Goal: Task Accomplishment & Management: Manage account settings

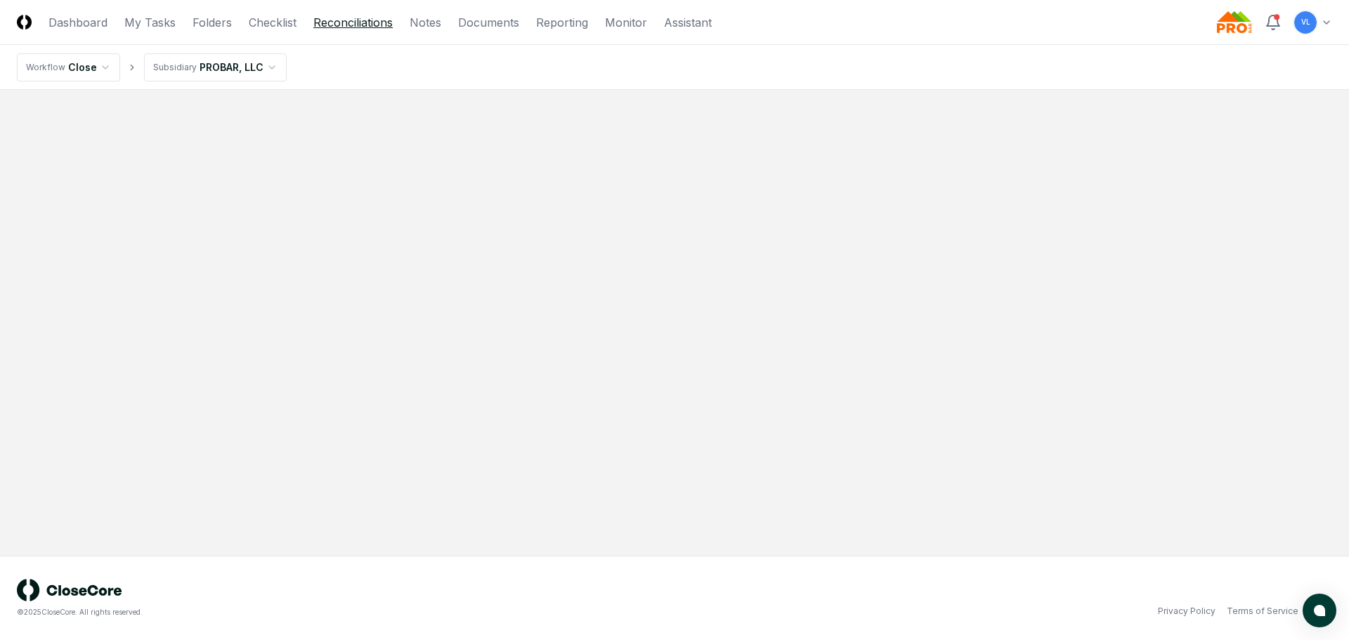
click at [359, 22] on link "Reconciliations" at bounding box center [352, 22] width 79 height 17
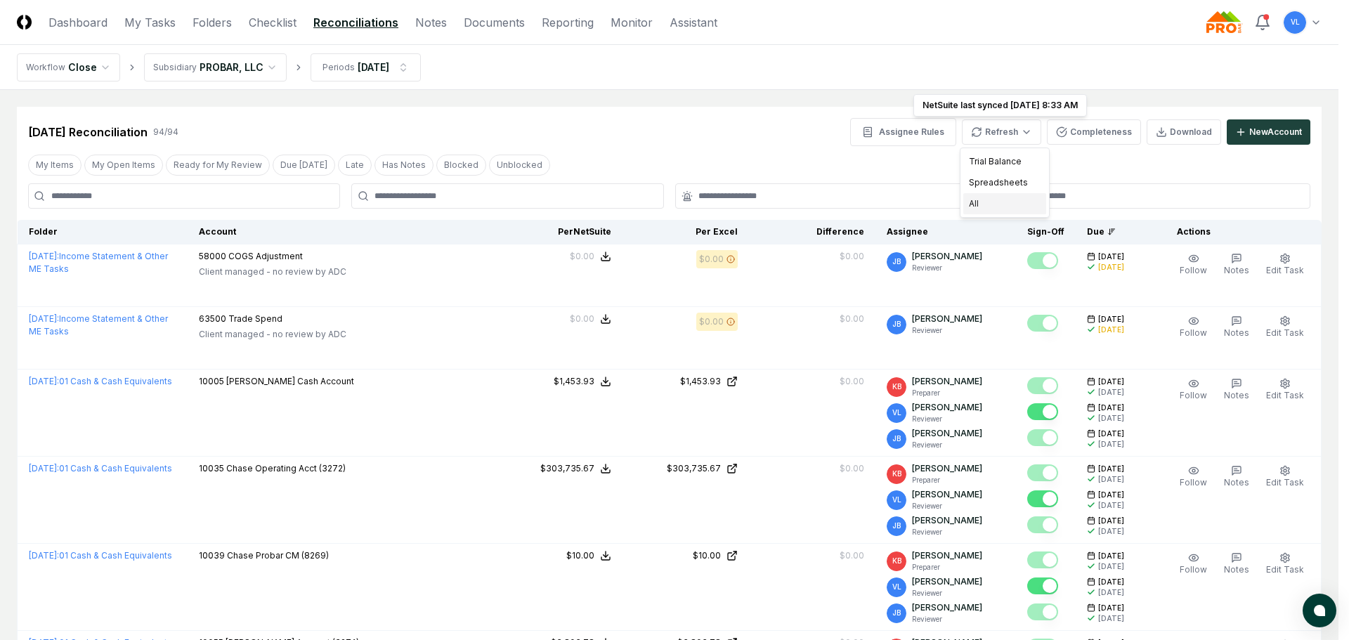
click at [990, 207] on div "All" at bounding box center [1005, 203] width 83 height 21
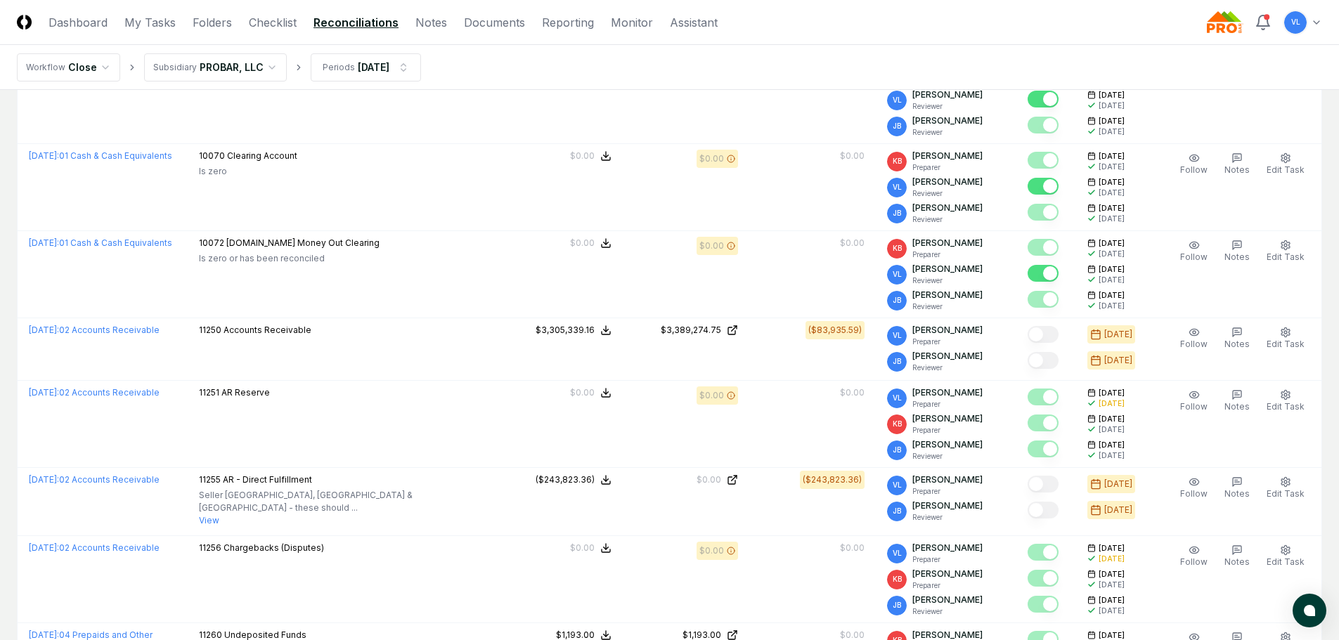
scroll to position [773, 0]
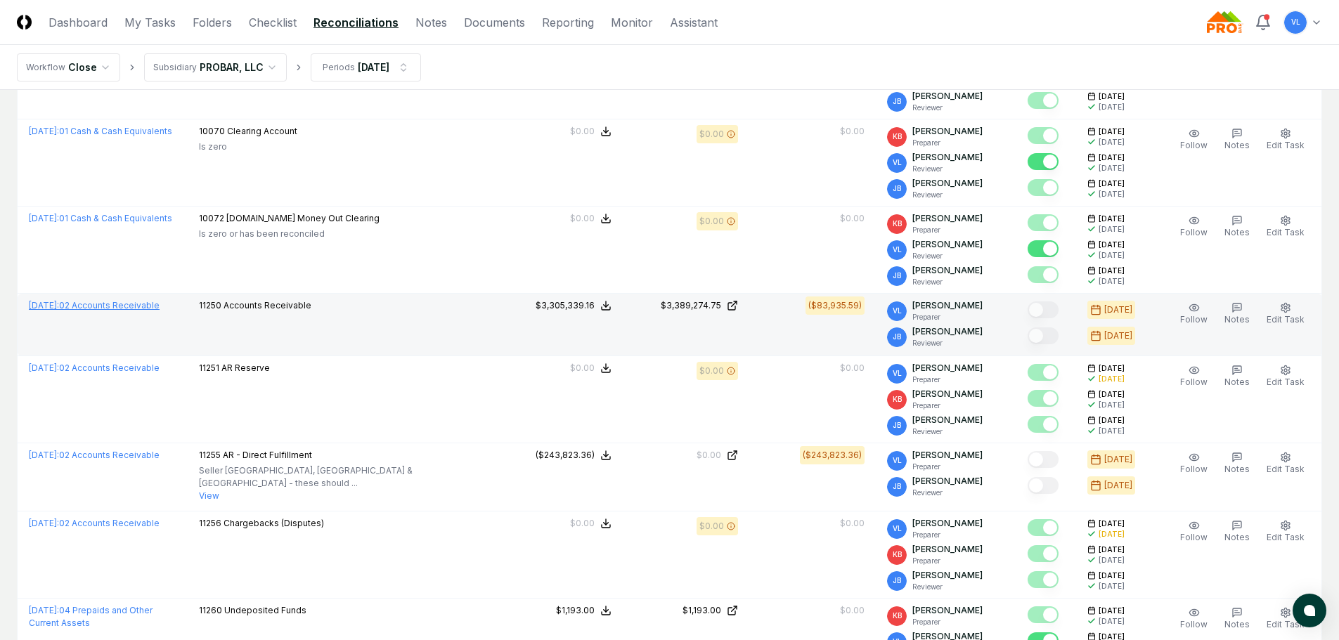
click at [155, 304] on link "[DATE] : 02 Accounts Receivable" at bounding box center [94, 305] width 131 height 11
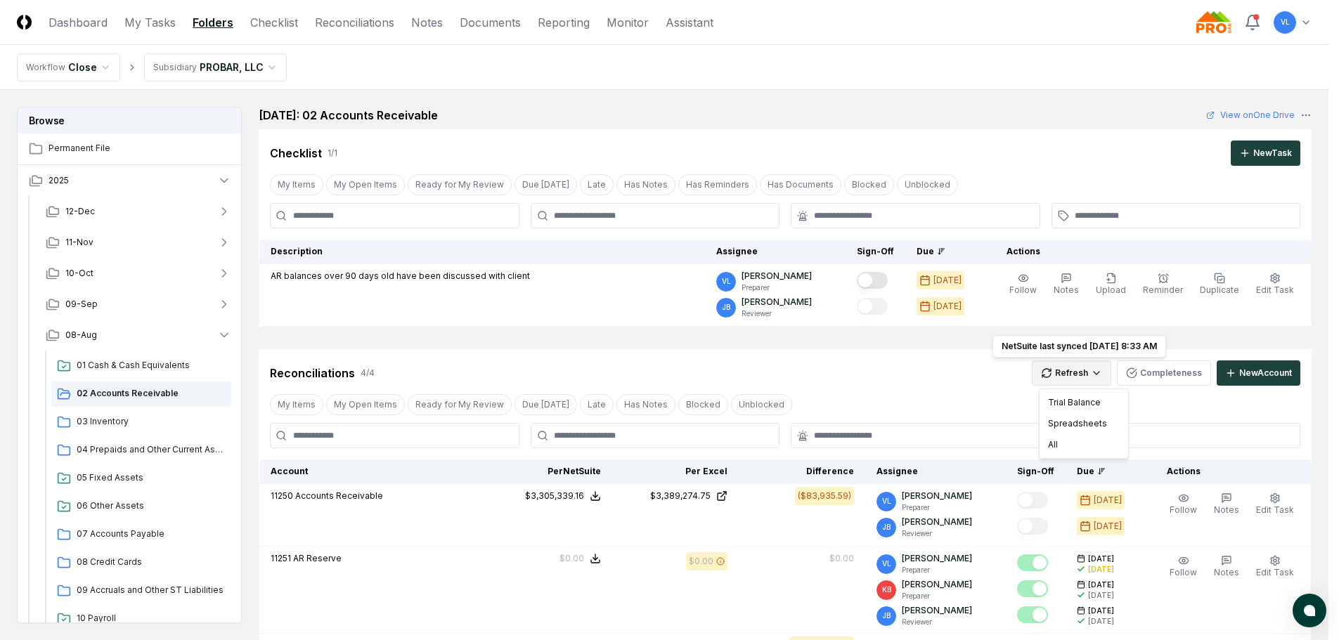
click at [1090, 376] on html "CloseCore Dashboard My Tasks Folders Checklist Reconciliations Notes Documents …" at bounding box center [669, 536] width 1339 height 1073
click at [1075, 442] on div "All" at bounding box center [1083, 444] width 83 height 21
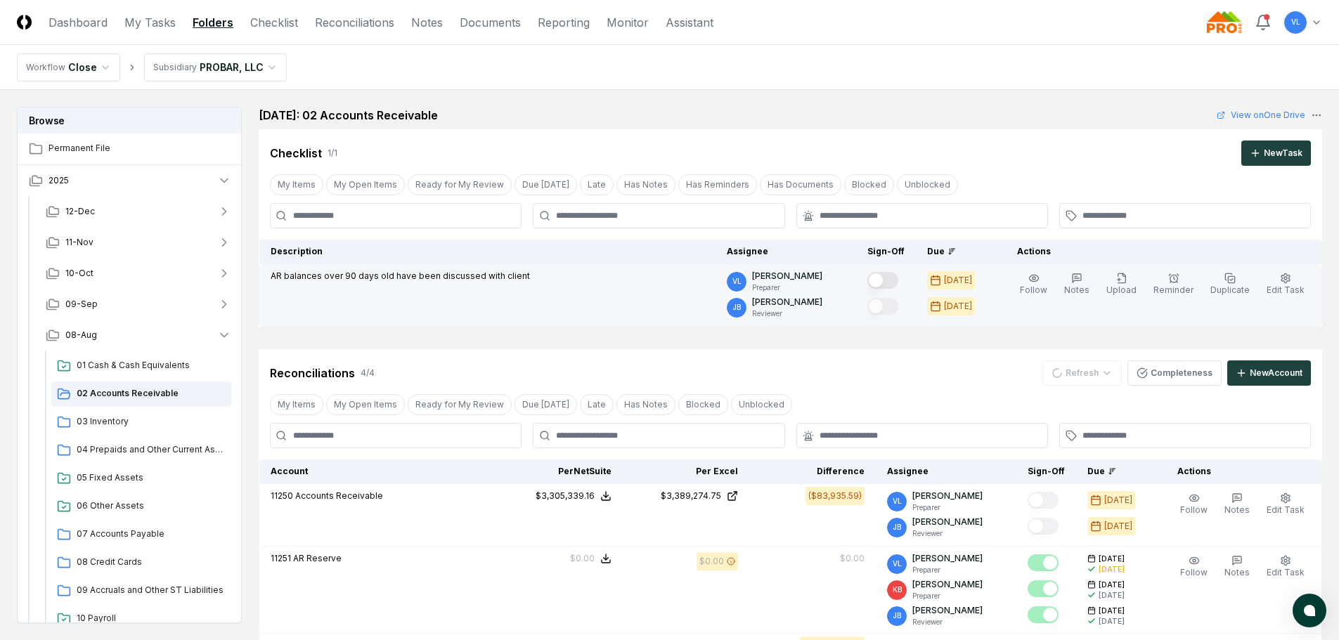
click at [895, 280] on button "Mark complete" at bounding box center [882, 280] width 31 height 17
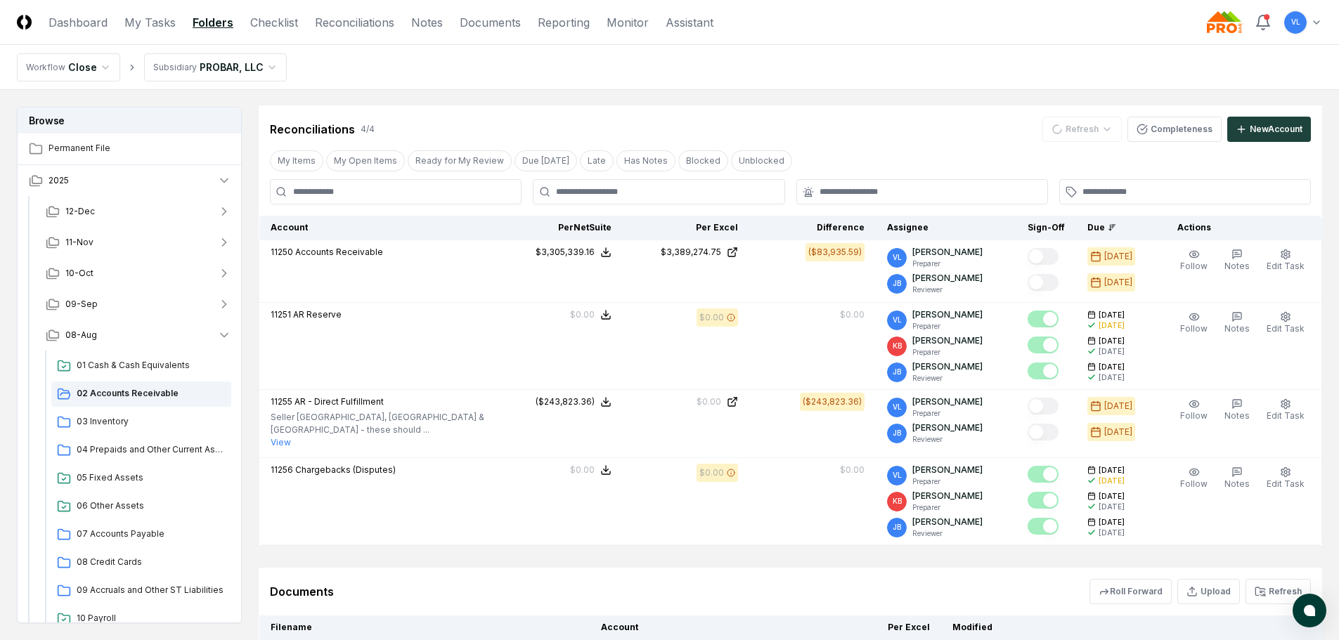
scroll to position [281, 0]
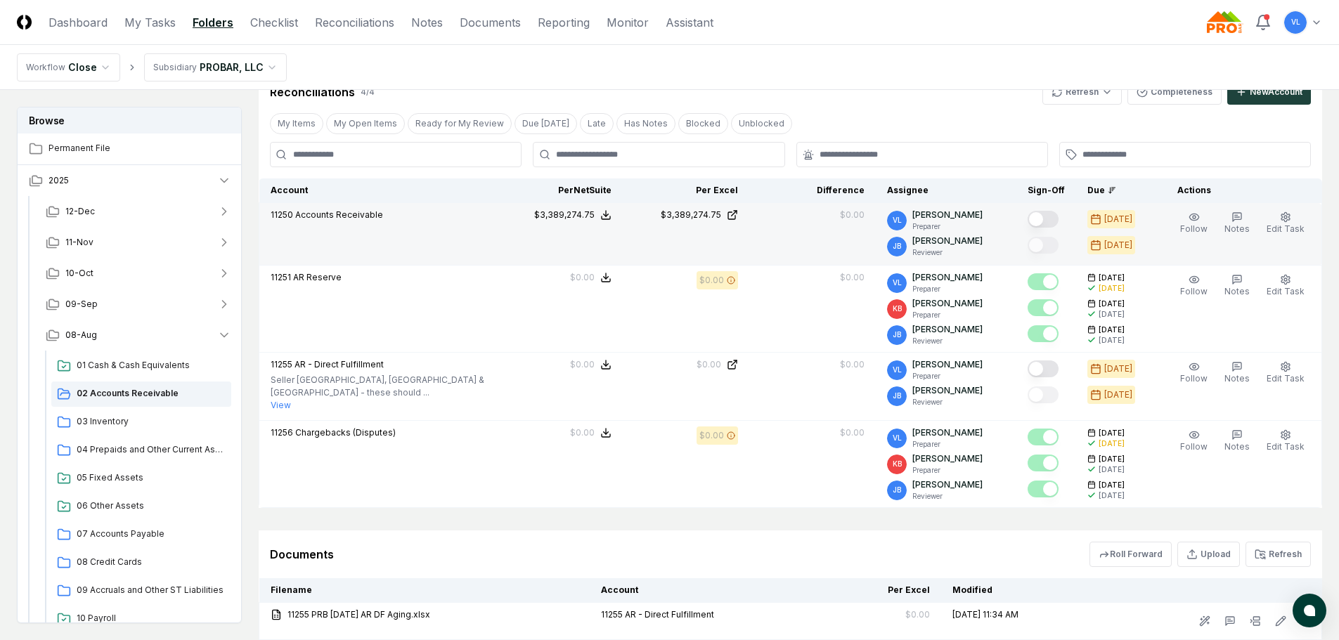
click at [1054, 214] on button "Mark complete" at bounding box center [1043, 219] width 31 height 17
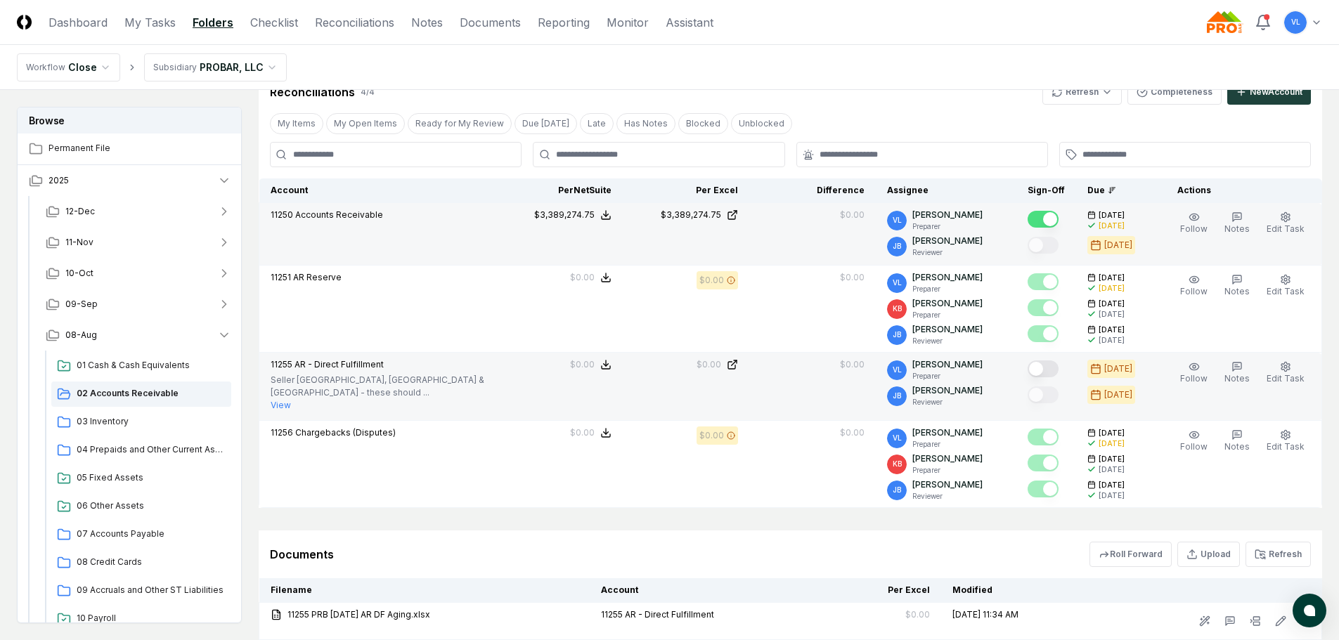
click at [1044, 367] on button "Mark complete" at bounding box center [1043, 369] width 31 height 17
drag, startPoint x: 135, startPoint y: 541, endPoint x: 211, endPoint y: 536, distance: 76.1
click at [135, 541] on div "07 Accounts Payable" at bounding box center [141, 534] width 180 height 25
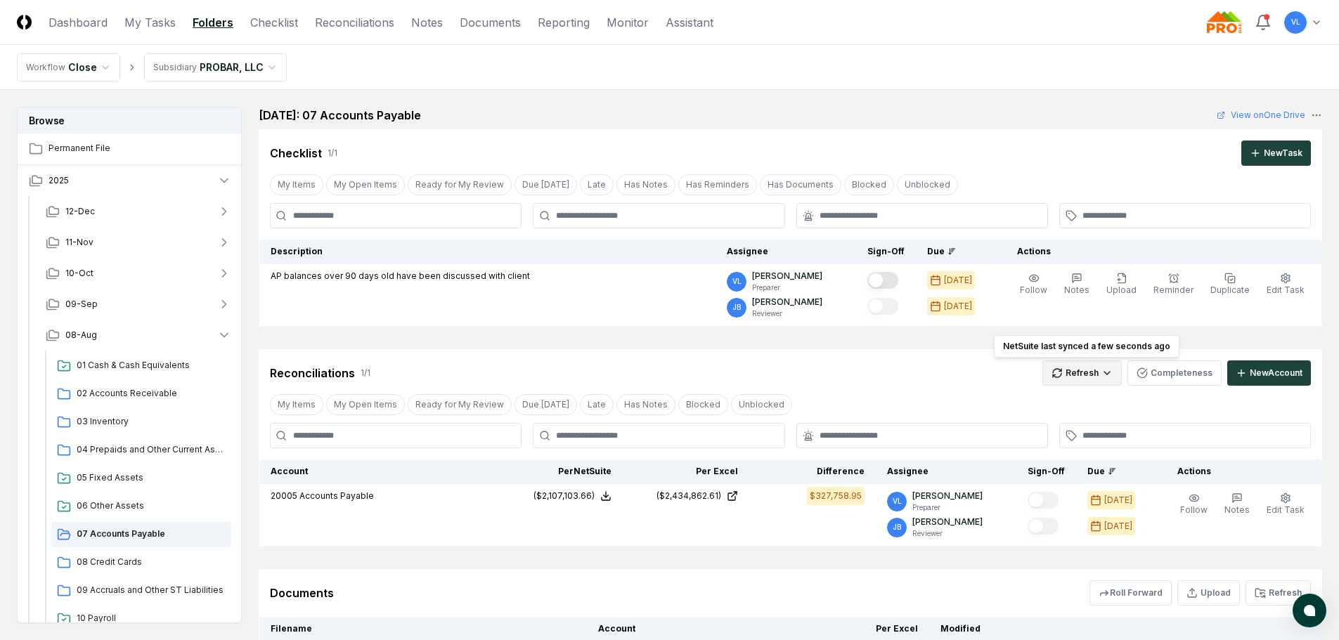
click at [1068, 371] on html "CloseCore Dashboard My Tasks Folders Checklist Reconciliations Notes Documents …" at bounding box center [669, 390] width 1339 height 780
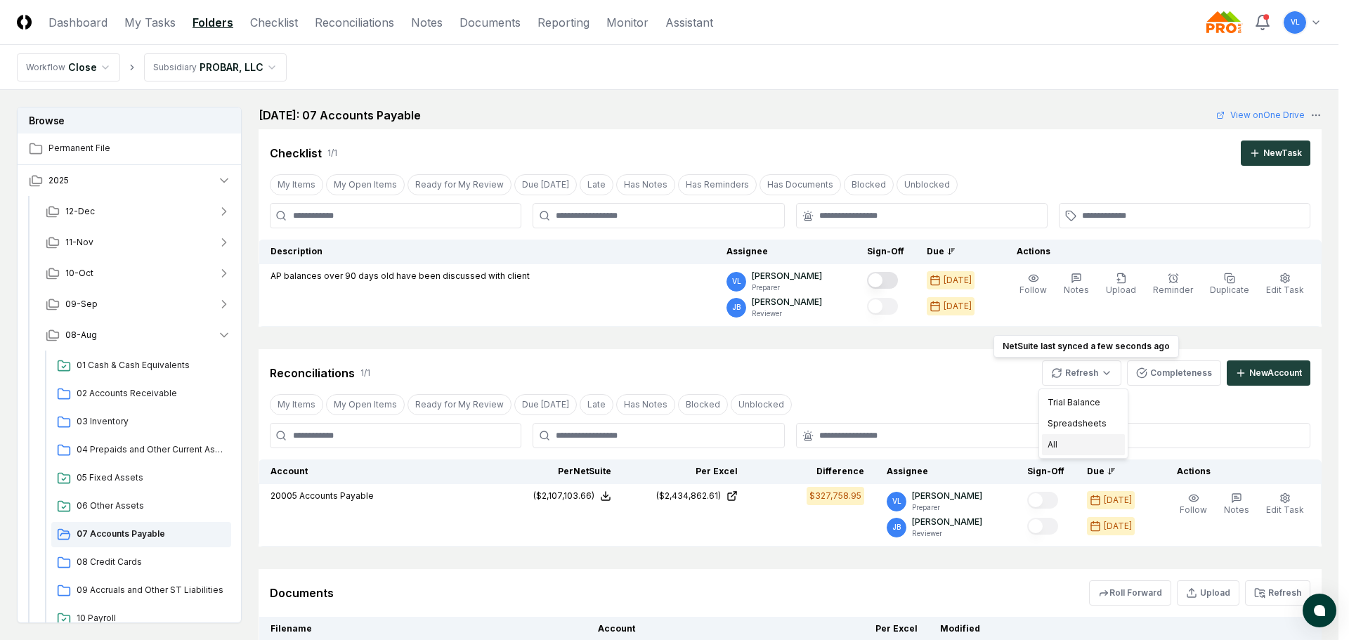
click at [1063, 448] on div "All" at bounding box center [1083, 444] width 83 height 21
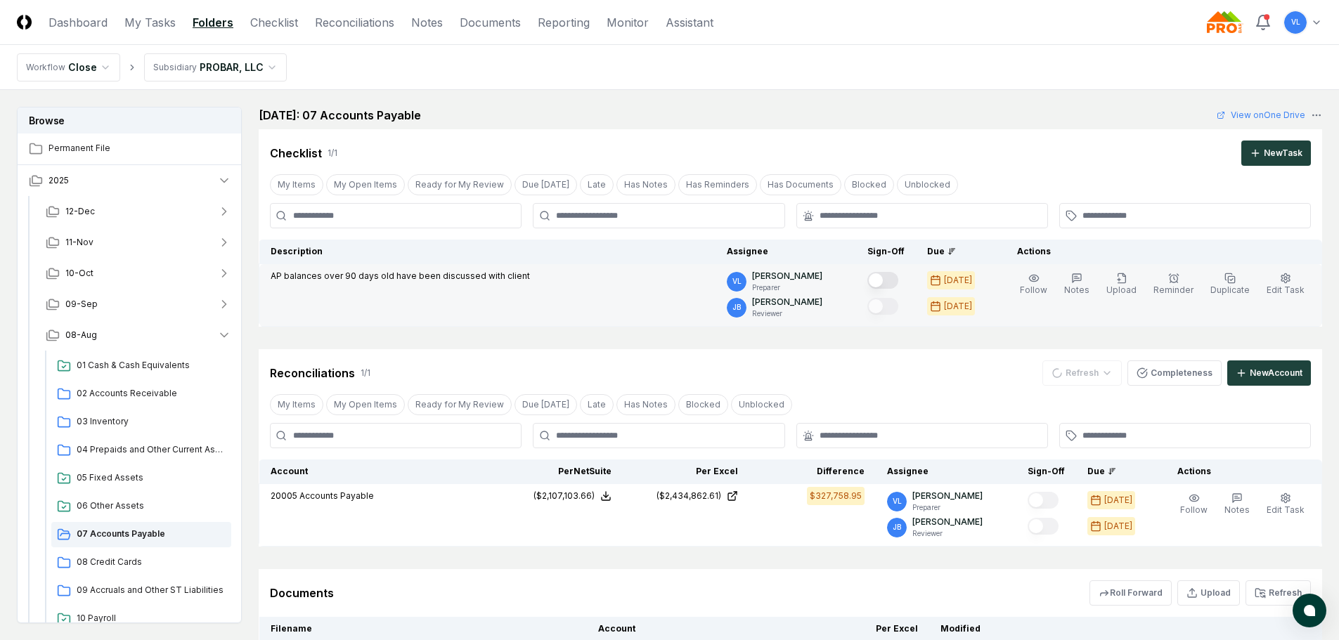
click at [898, 280] on button "Mark complete" at bounding box center [882, 280] width 31 height 17
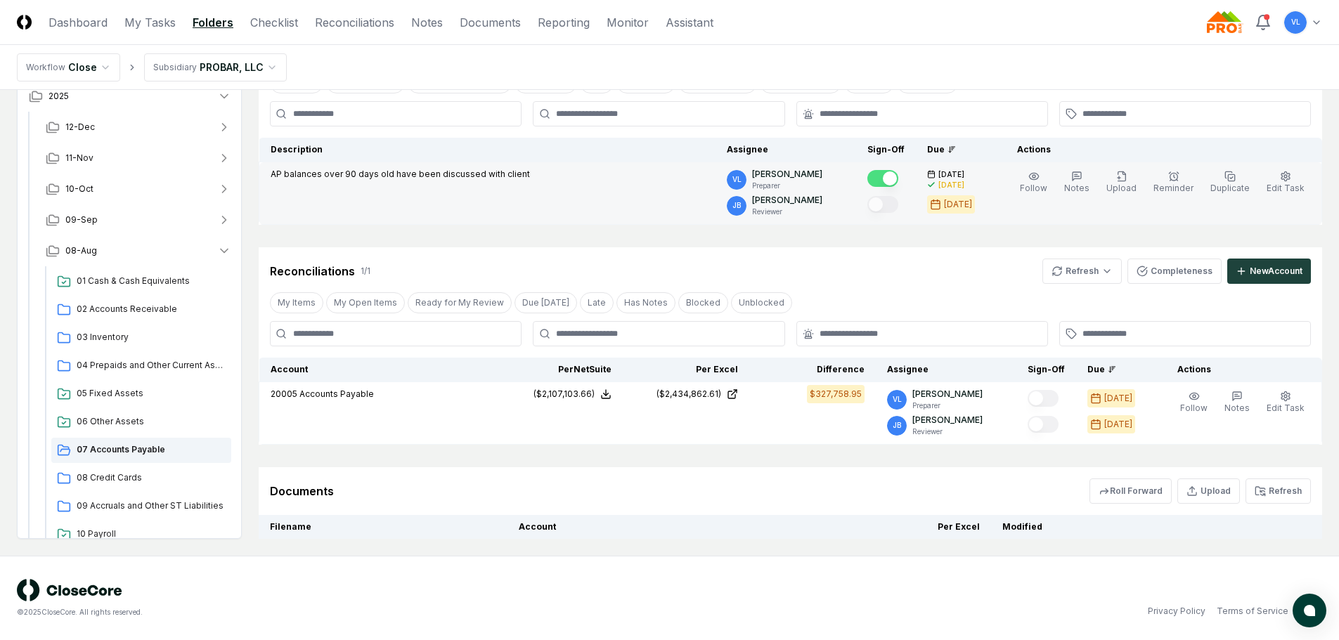
scroll to position [140, 0]
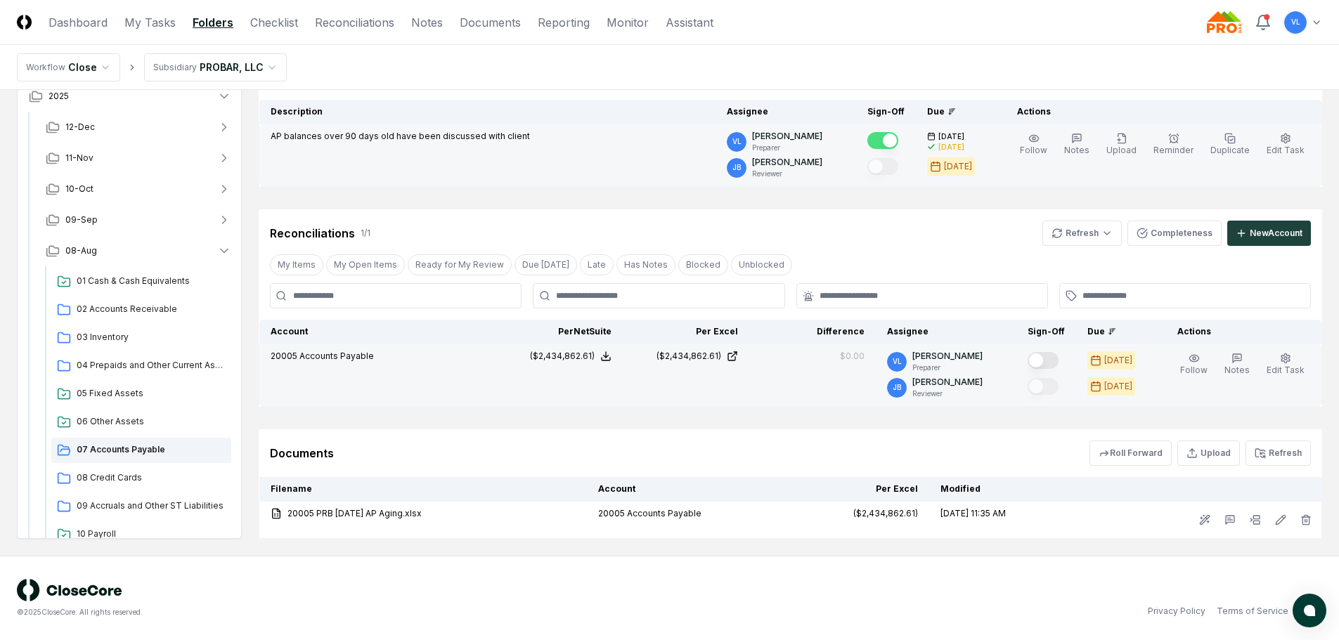
click at [1054, 367] on button "Mark complete" at bounding box center [1043, 360] width 31 height 17
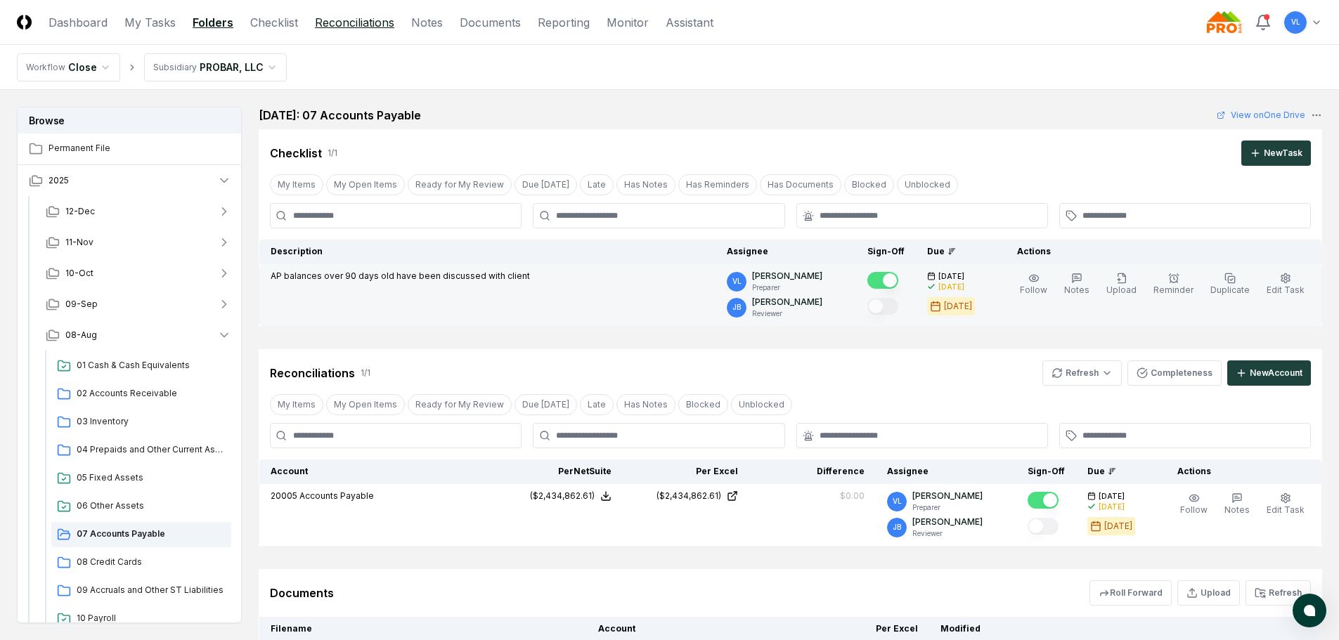
click at [359, 29] on link "Reconciliations" at bounding box center [354, 22] width 79 height 17
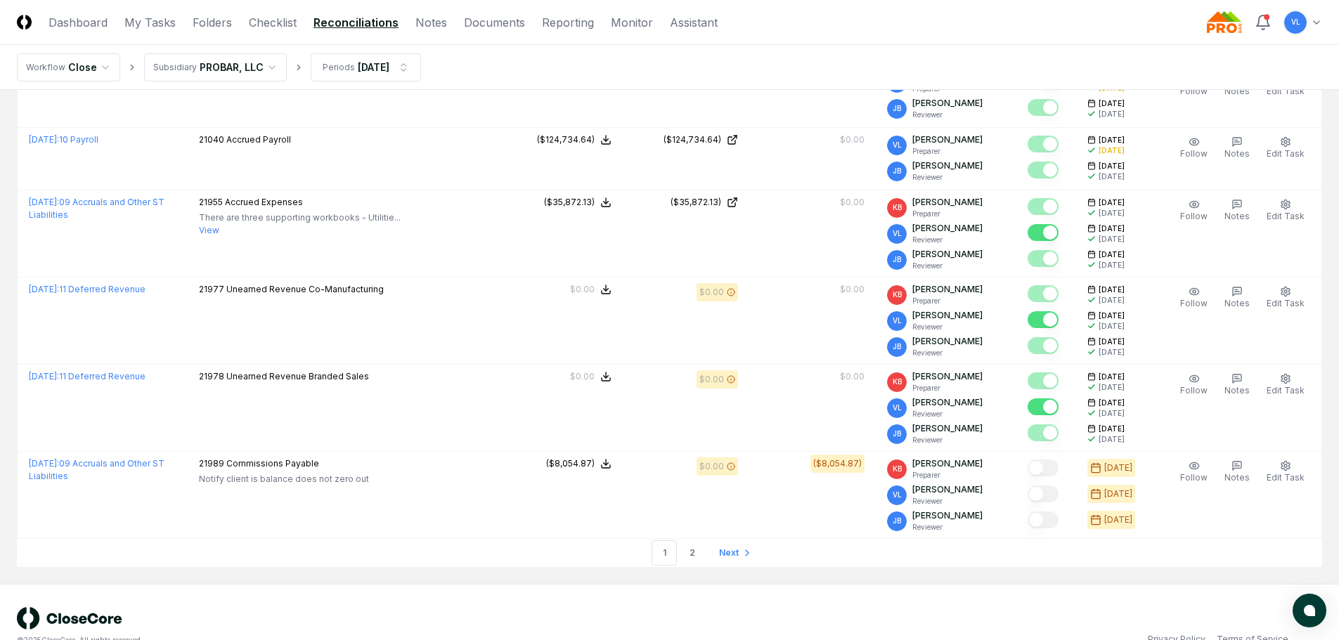
scroll to position [3722, 0]
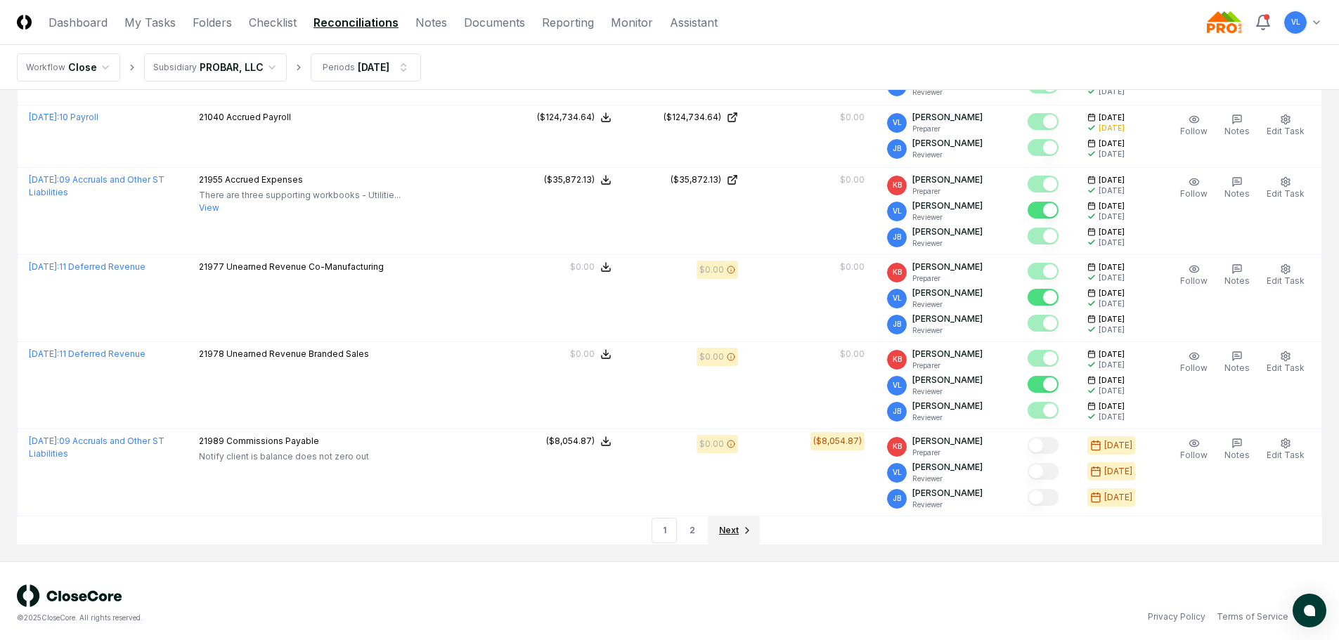
click at [737, 524] on span "Next" at bounding box center [729, 530] width 20 height 13
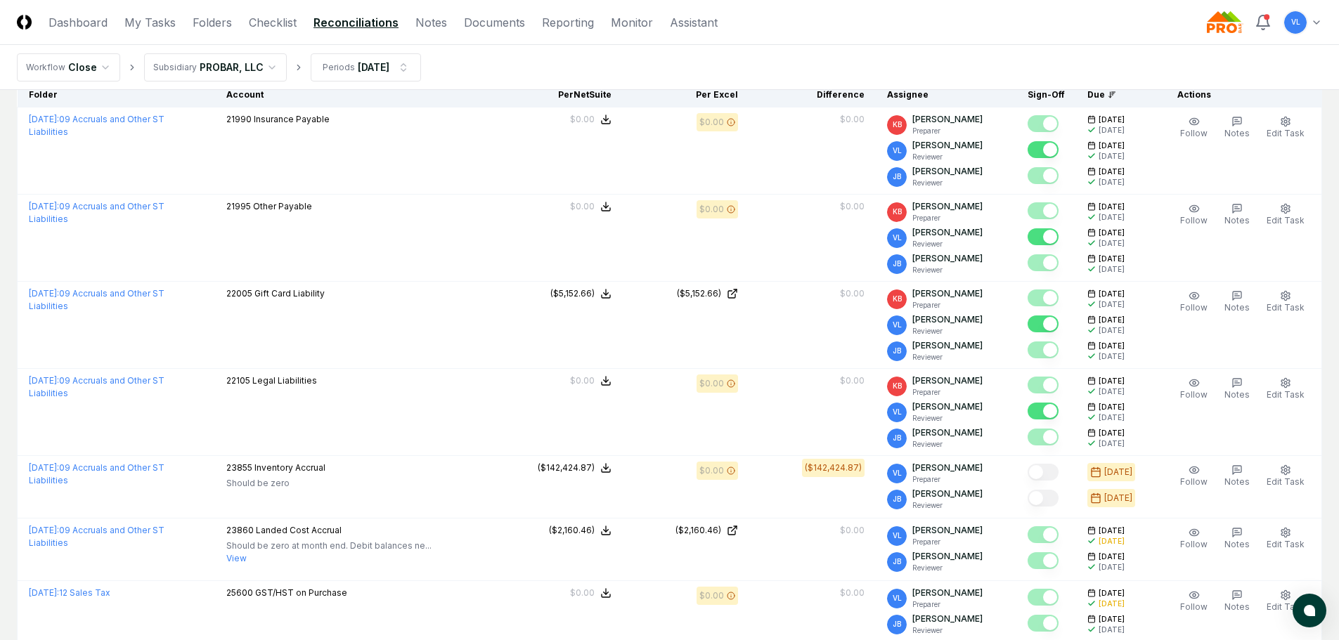
scroll to position [128, 0]
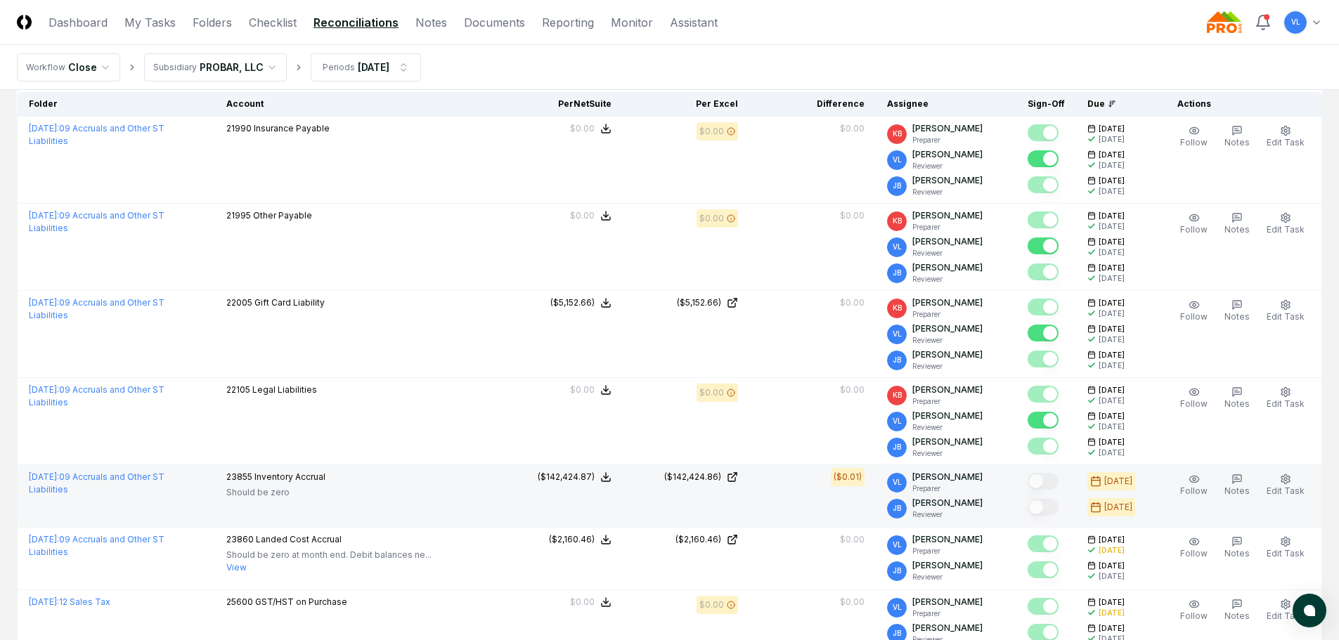
drag, startPoint x: 199, startPoint y: 477, endPoint x: 506, endPoint y: 476, distance: 307.1
click at [164, 477] on link "[DATE] : 09 Accruals and Other ST Liabilities" at bounding box center [97, 483] width 136 height 23
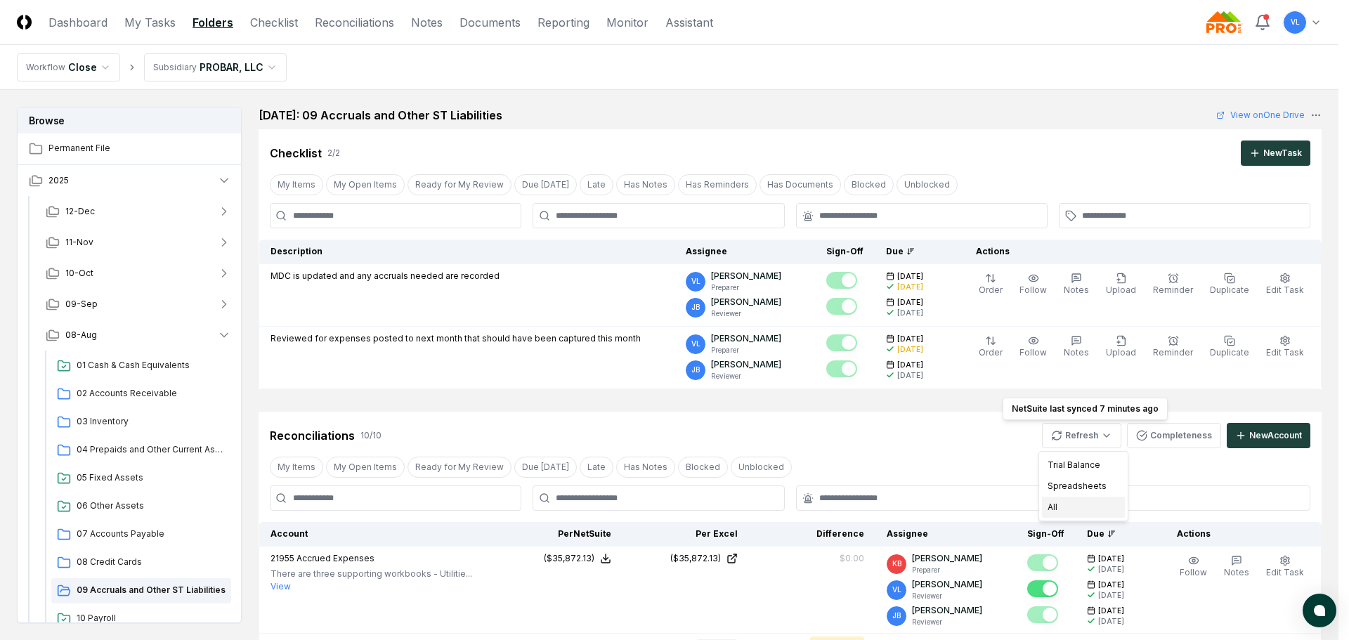
click at [1068, 507] on div "All" at bounding box center [1083, 507] width 83 height 21
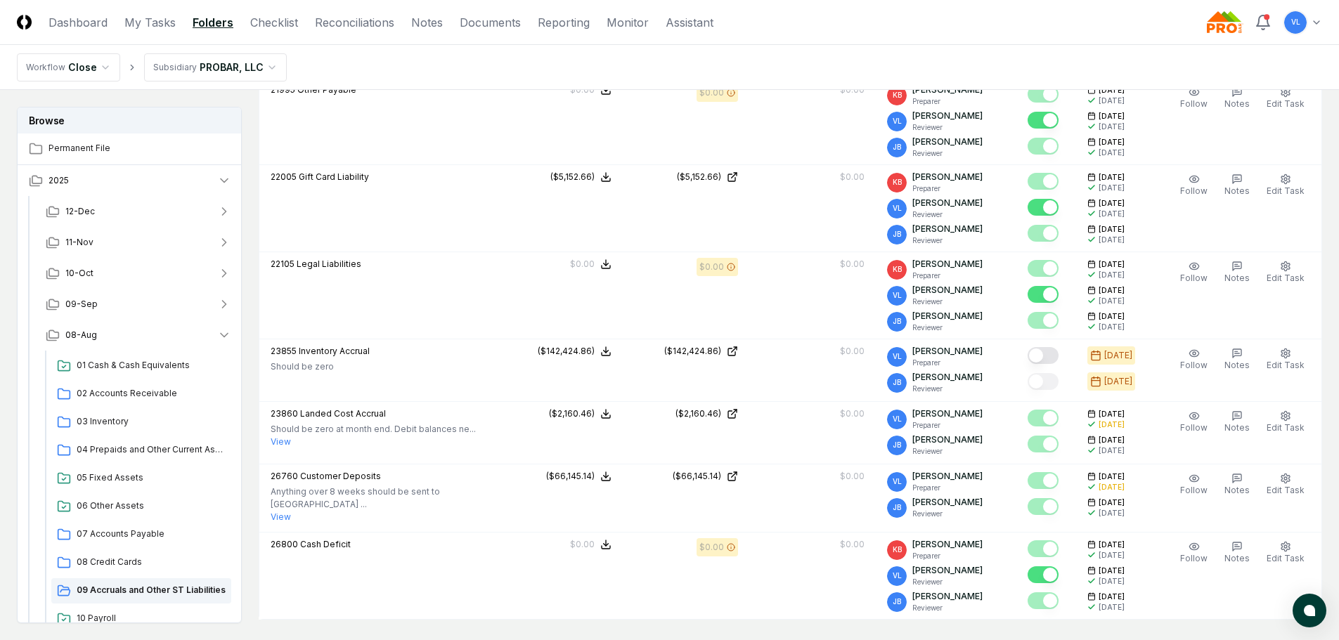
scroll to position [773, 0]
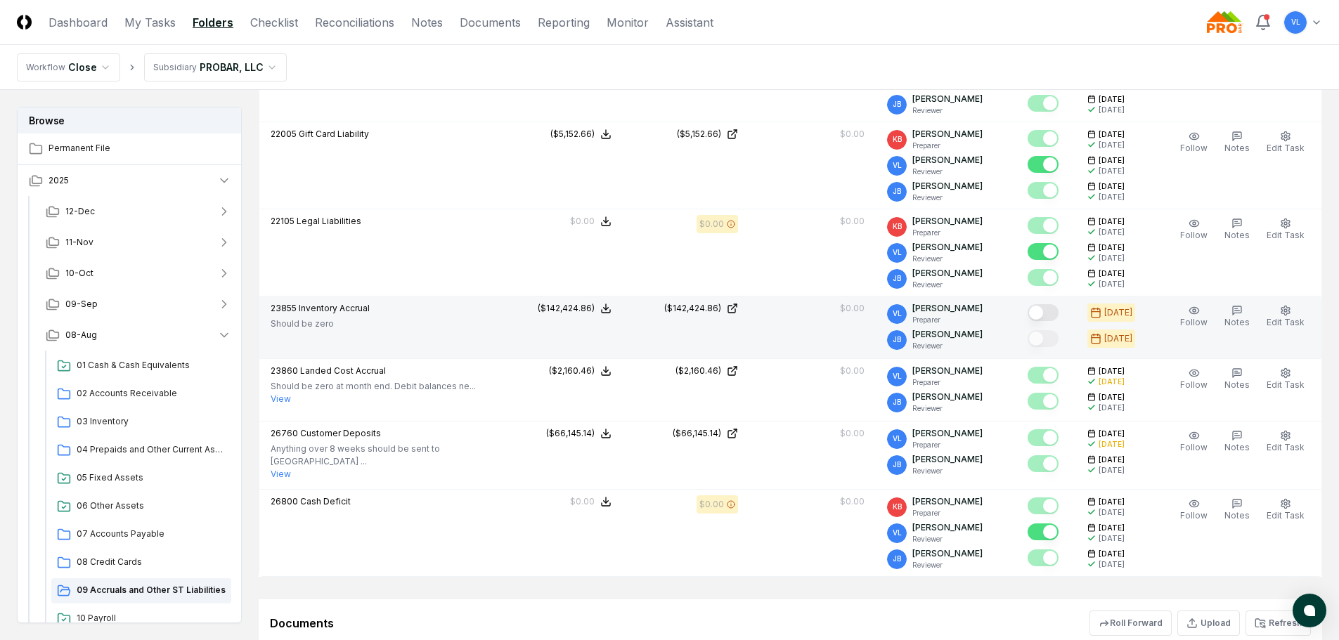
click at [1053, 315] on button "Mark complete" at bounding box center [1043, 312] width 31 height 17
click at [109, 425] on span "03 Inventory" at bounding box center [151, 421] width 149 height 13
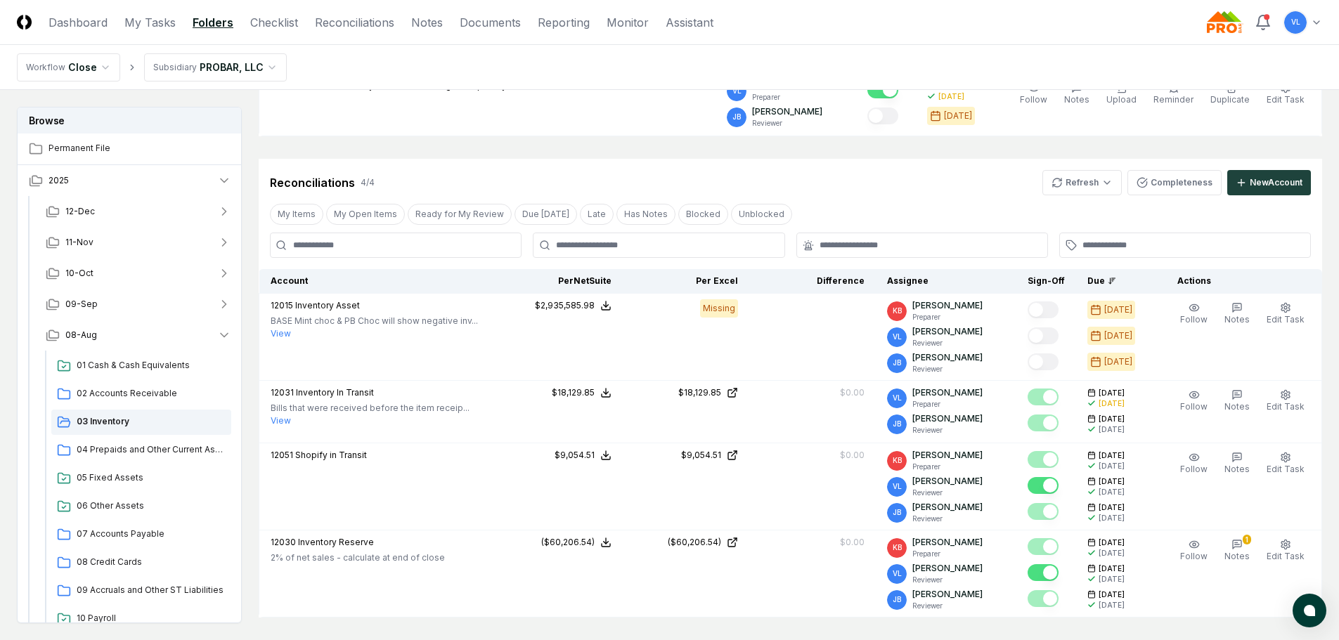
scroll to position [211, 0]
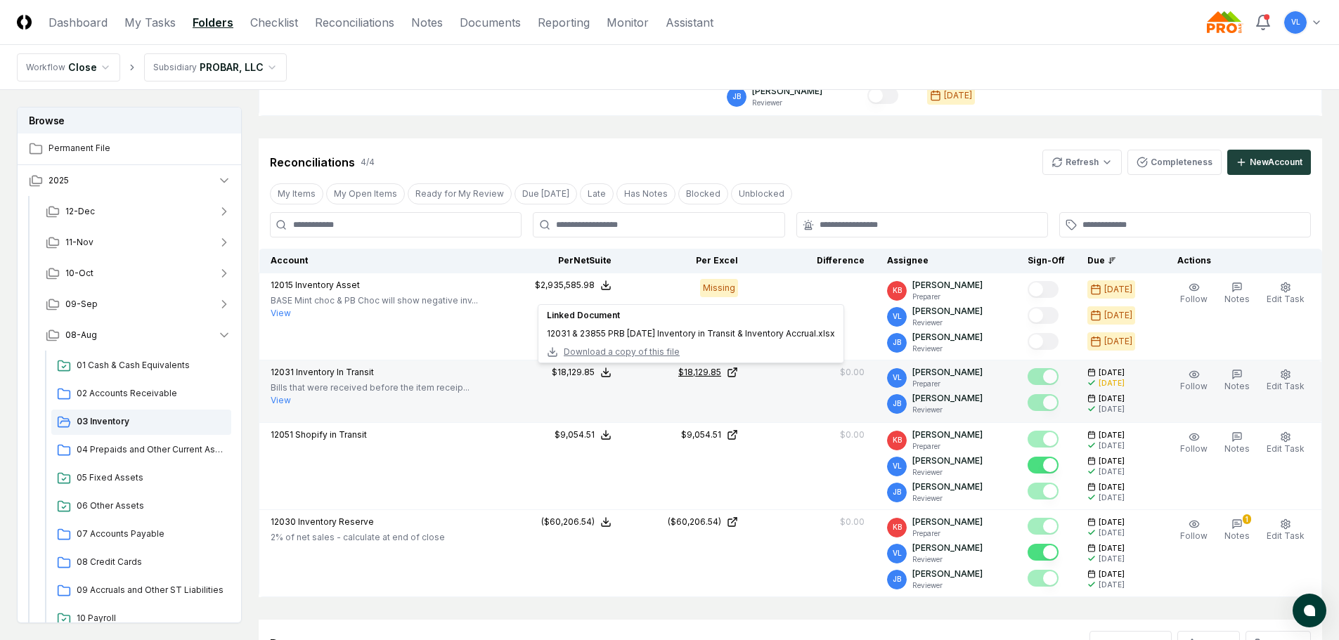
click at [735, 377] on icon at bounding box center [731, 373] width 7 height 7
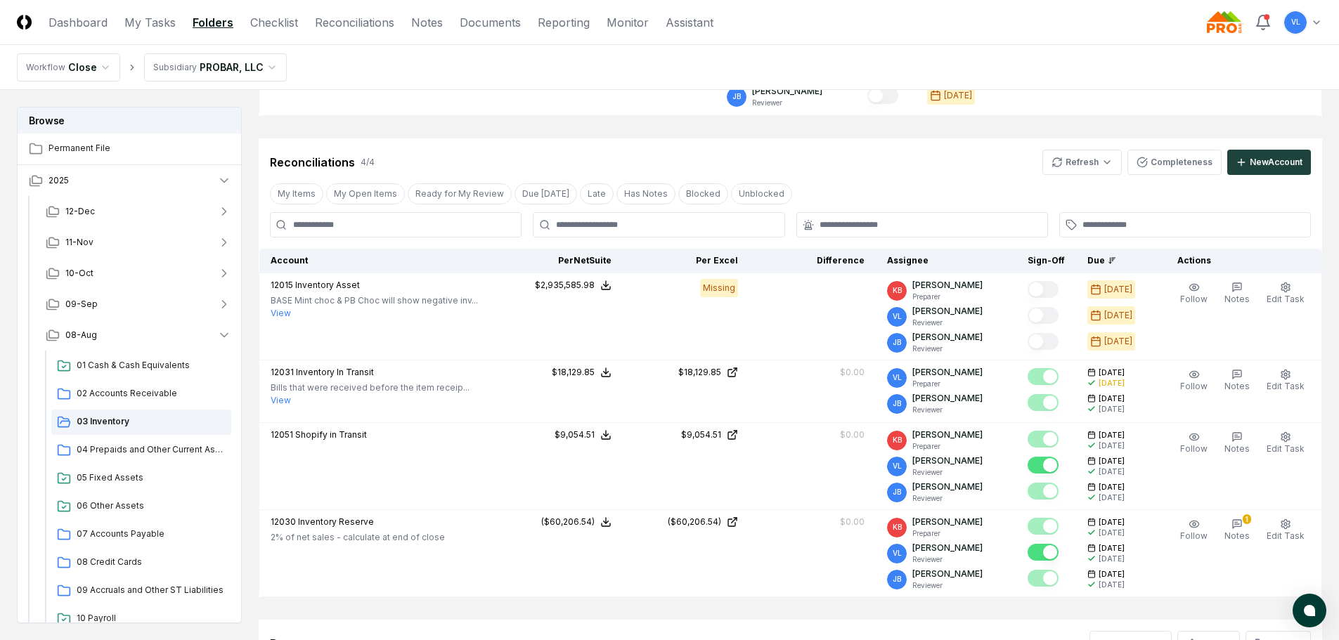
drag, startPoint x: 367, startPoint y: 24, endPoint x: 485, endPoint y: 79, distance: 130.5
click at [367, 24] on link "Reconciliations" at bounding box center [354, 22] width 79 height 17
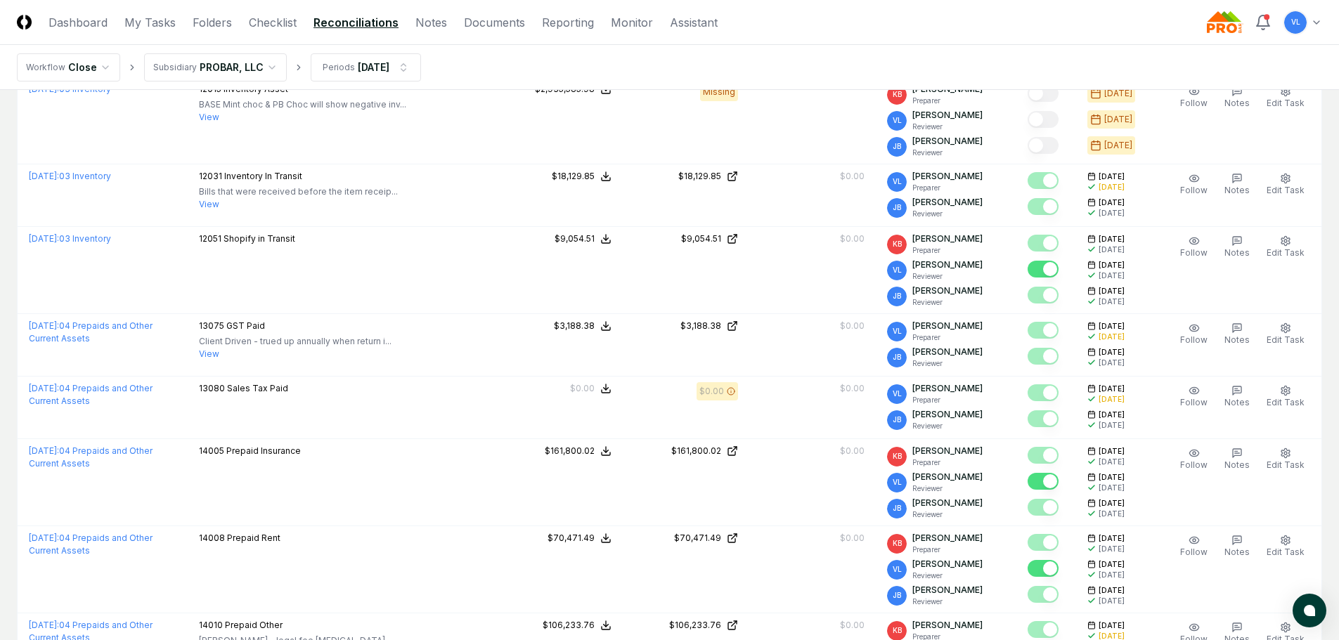
scroll to position [1968, 0]
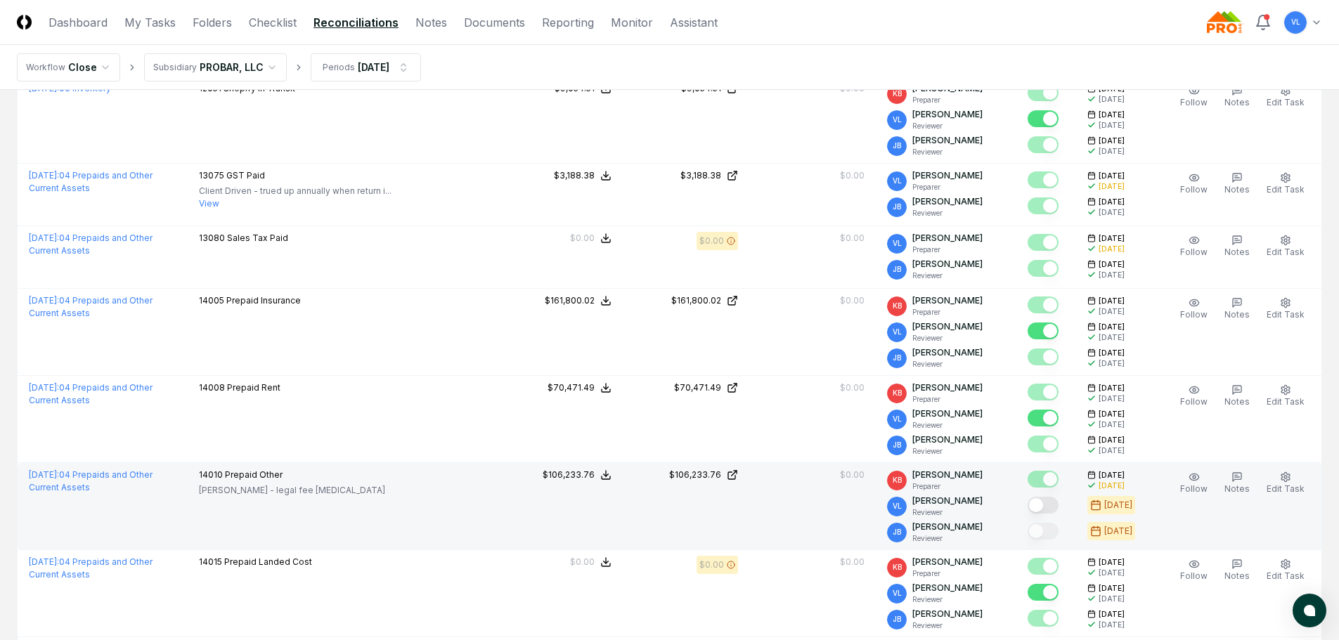
click at [1053, 497] on button "Mark complete" at bounding box center [1043, 505] width 31 height 17
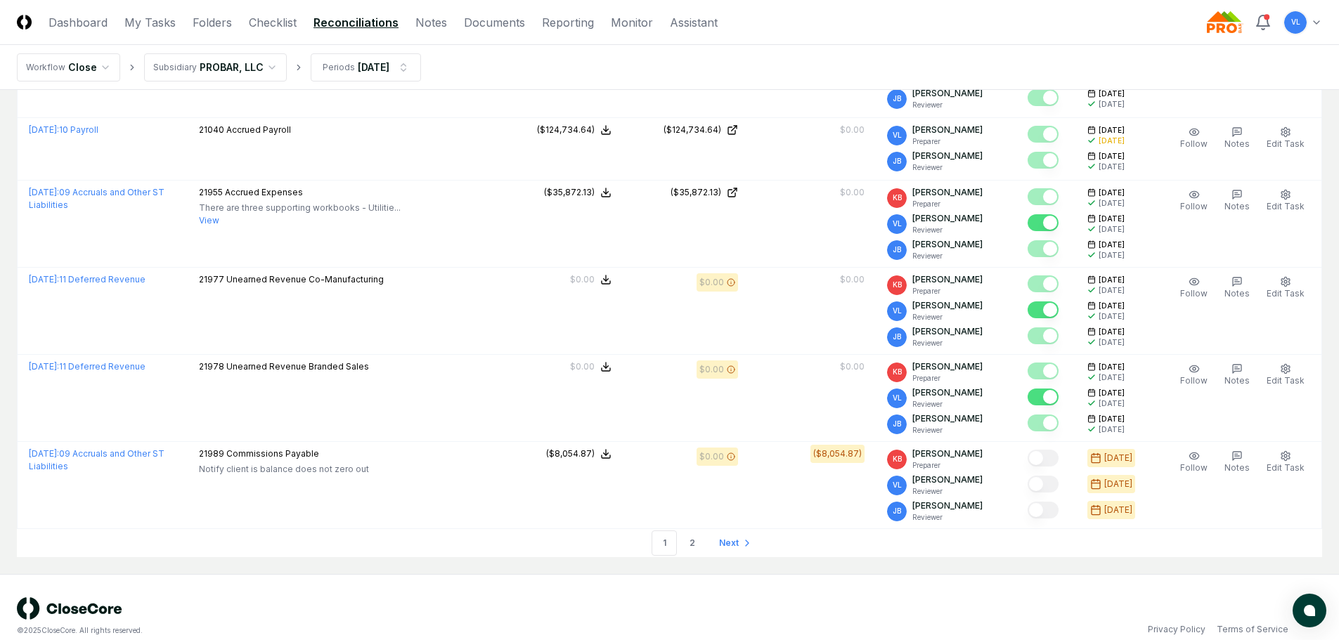
scroll to position [3722, 0]
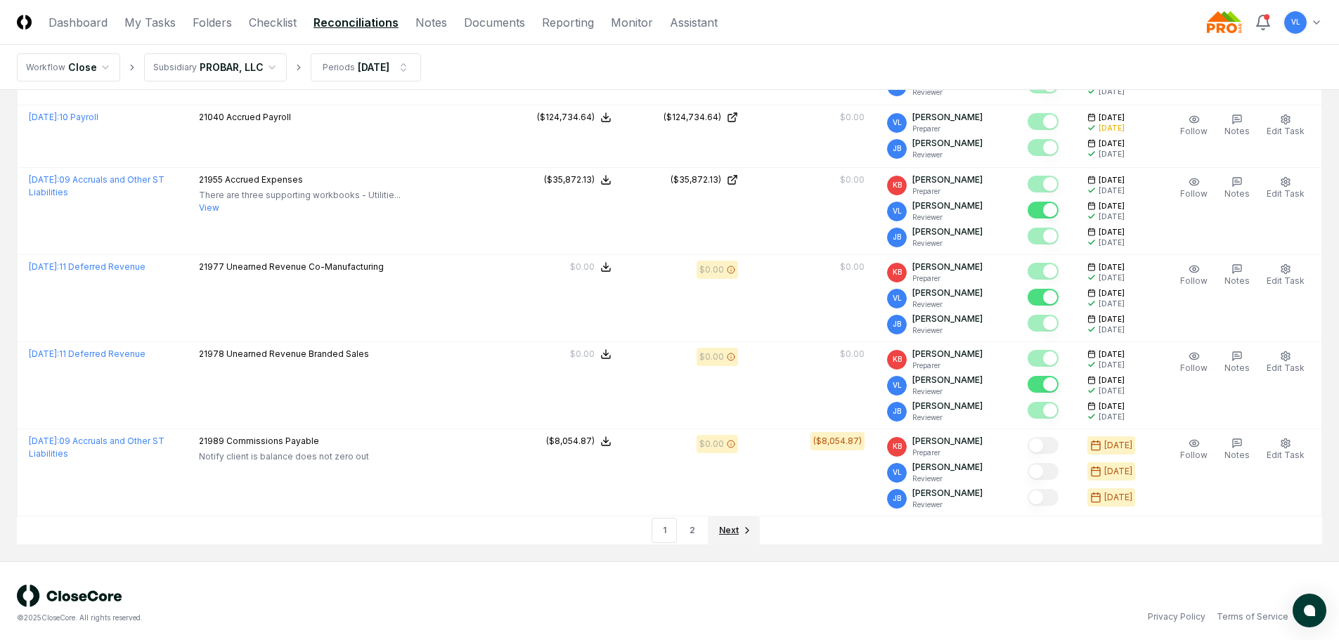
click at [725, 526] on span "Next" at bounding box center [729, 530] width 20 height 13
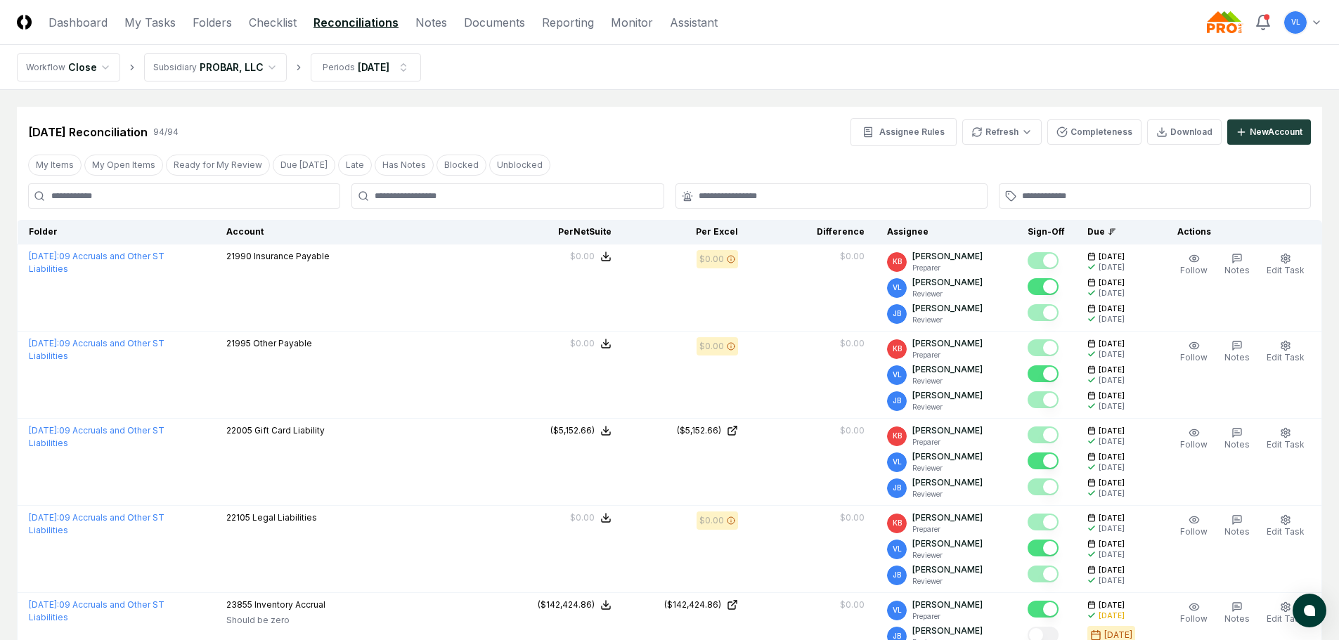
drag, startPoint x: 420, startPoint y: 27, endPoint x: 703, endPoint y: 242, distance: 355.2
click at [420, 27] on link "Notes" at bounding box center [431, 22] width 32 height 17
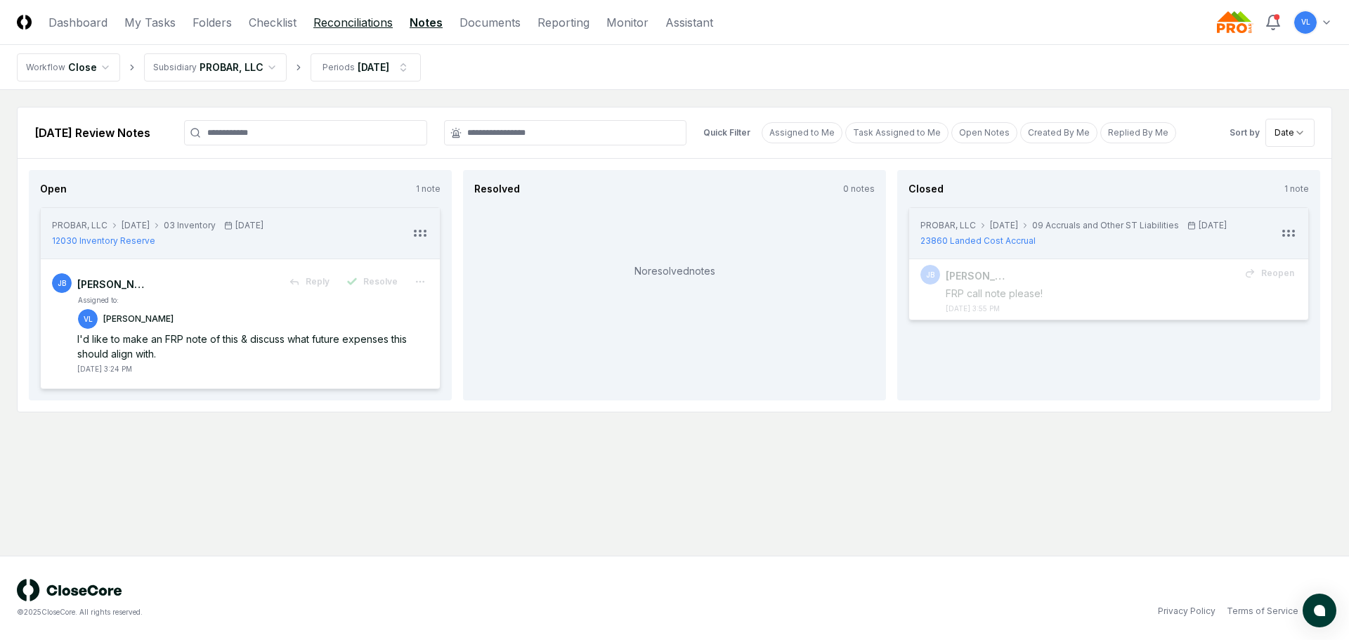
click at [362, 24] on link "Reconciliations" at bounding box center [352, 22] width 79 height 17
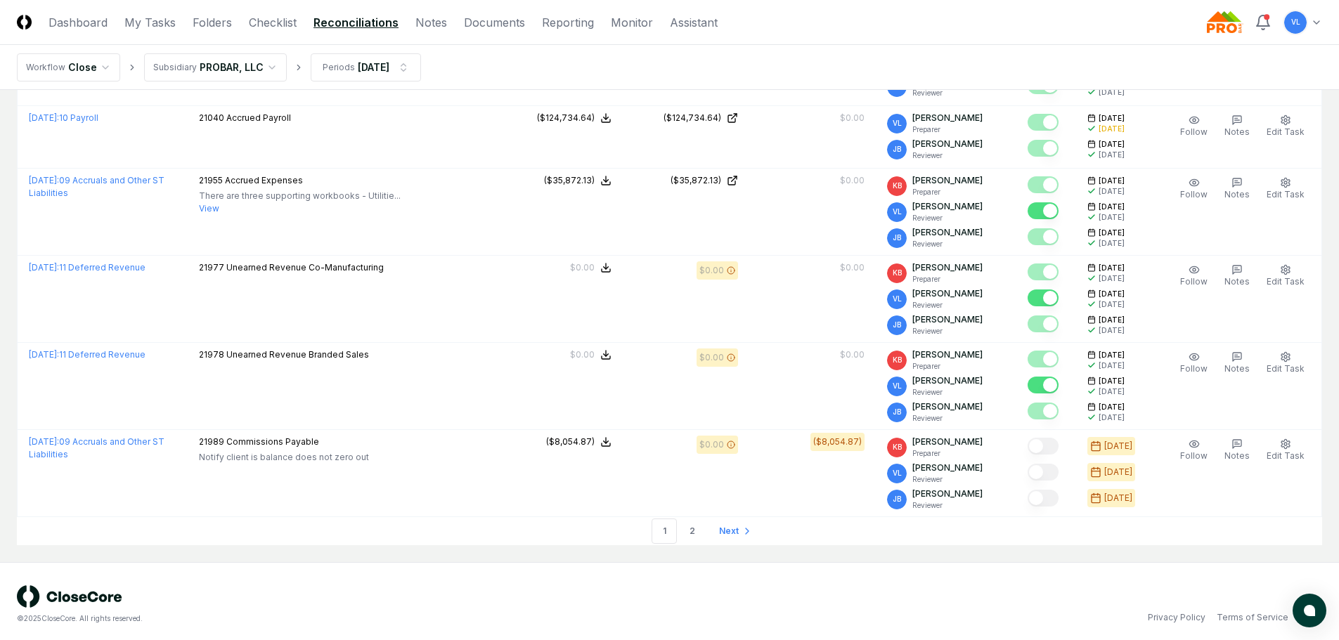
scroll to position [3722, 0]
drag, startPoint x: 732, startPoint y: 524, endPoint x: 760, endPoint y: 512, distance: 30.3
click at [732, 524] on span "Next" at bounding box center [729, 530] width 20 height 13
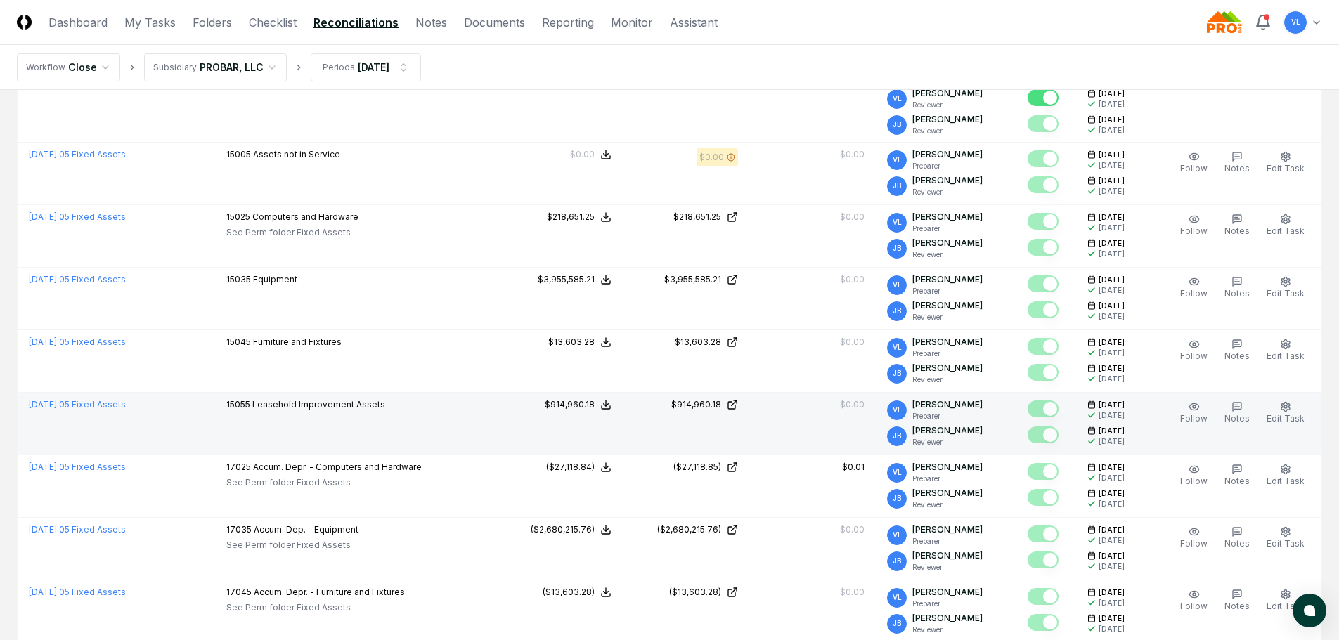
scroll to position [1968, 0]
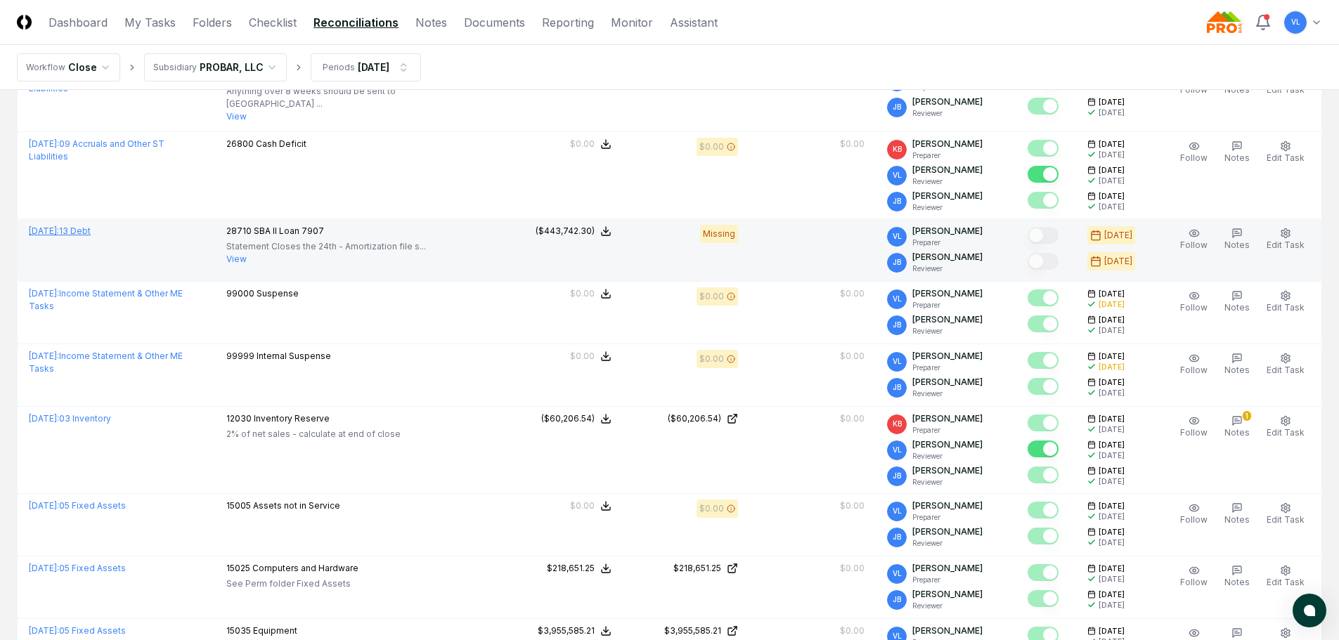
click at [91, 226] on link "[DATE] : 13 Debt" at bounding box center [60, 231] width 62 height 11
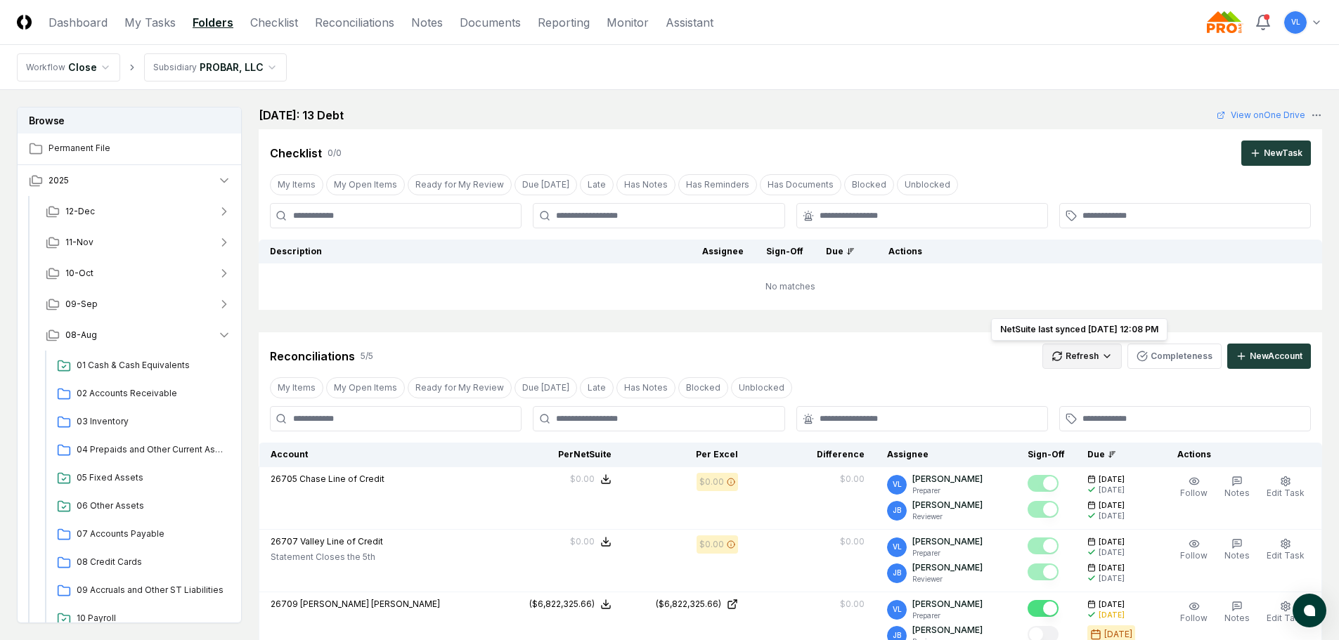
click at [1081, 357] on html "CloseCore Dashboard My Tasks Folders Checklist Reconciliations Notes Documents …" at bounding box center [669, 507] width 1339 height 1014
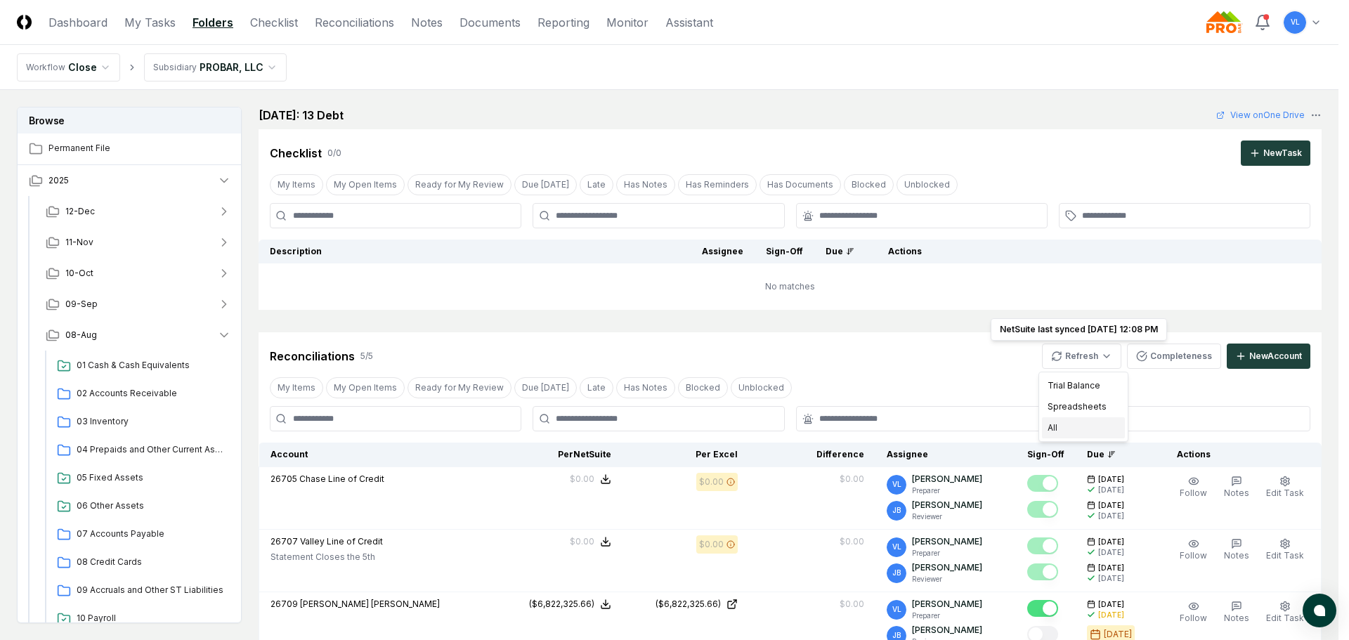
click at [1061, 427] on div "All" at bounding box center [1083, 427] width 83 height 21
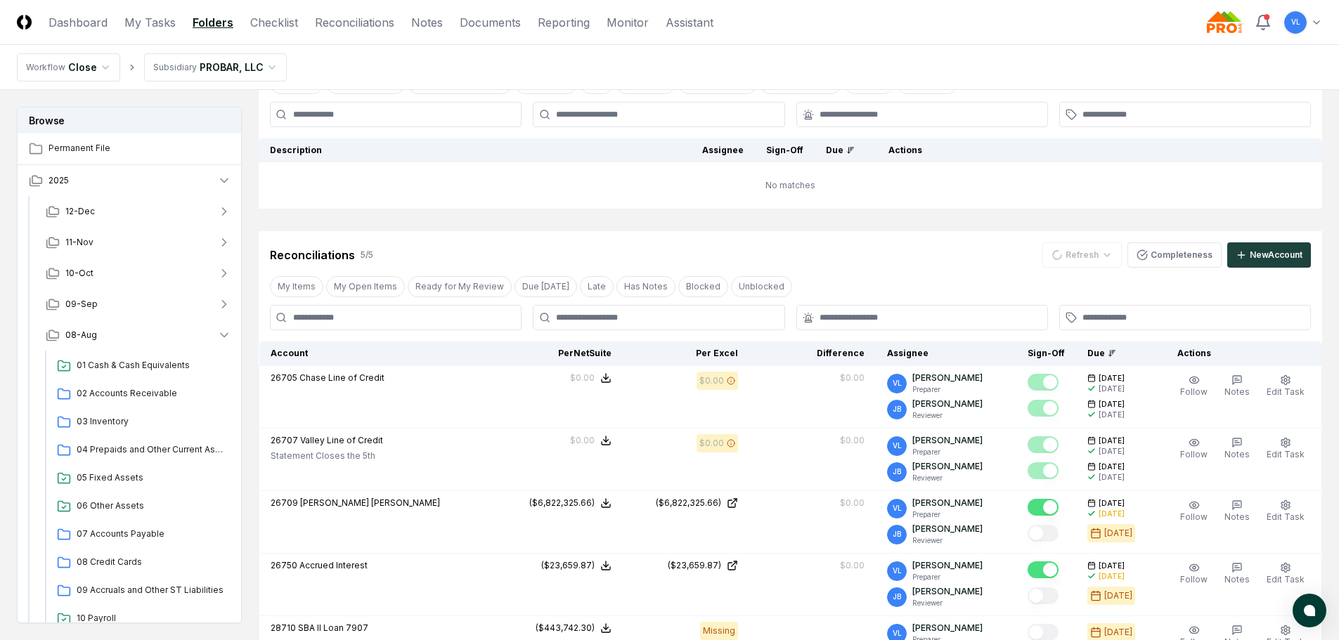
scroll to position [281, 0]
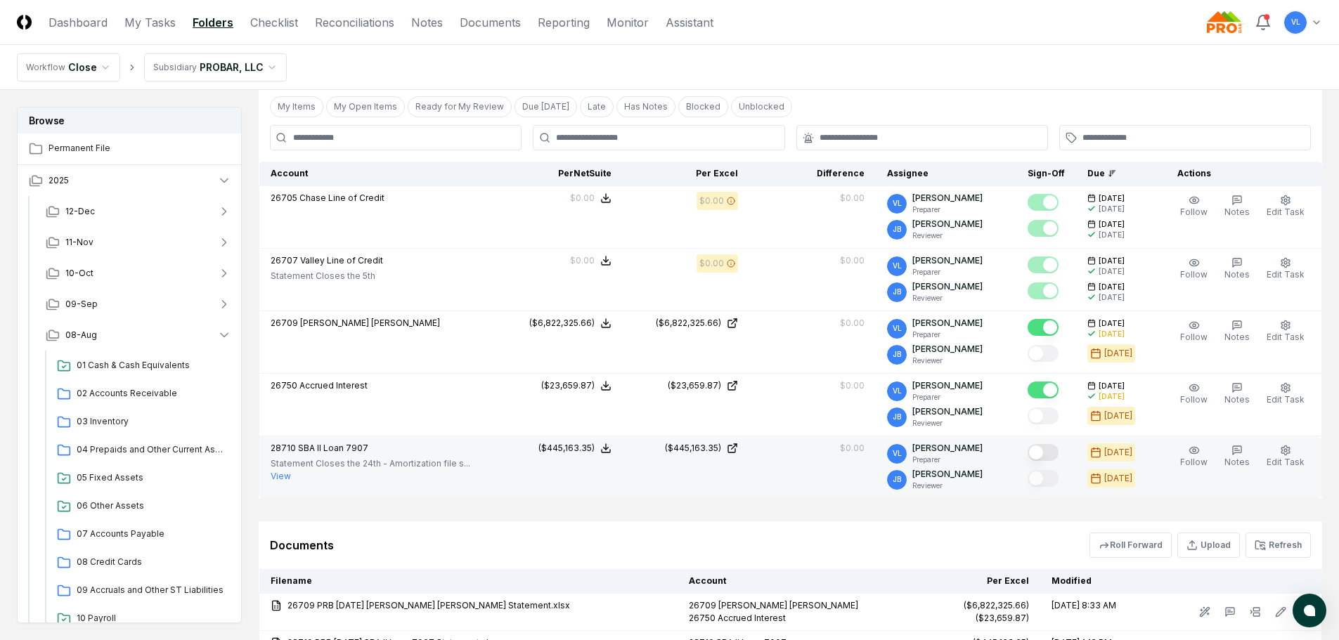
click at [1048, 451] on button "Mark complete" at bounding box center [1043, 452] width 31 height 17
drag, startPoint x: 392, startPoint y: 18, endPoint x: 401, endPoint y: 22, distance: 9.4
click at [392, 18] on link "Reconciliations" at bounding box center [354, 22] width 79 height 17
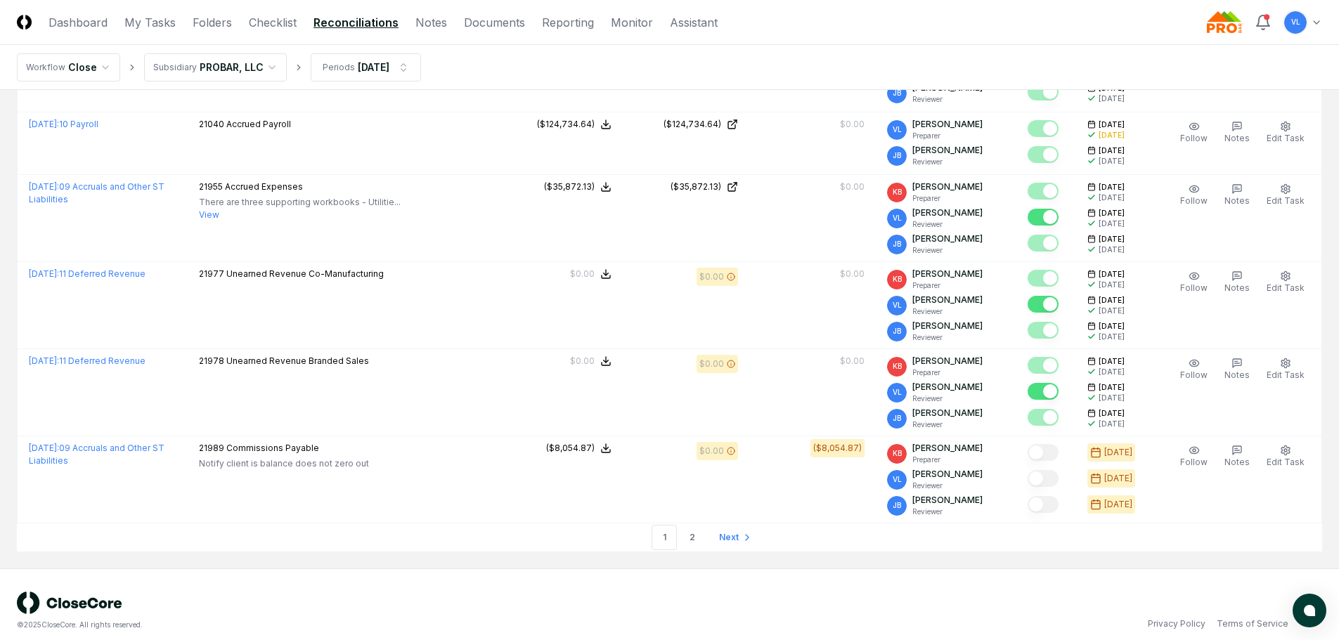
scroll to position [3722, 0]
